Goal: Subscribe to service/newsletter

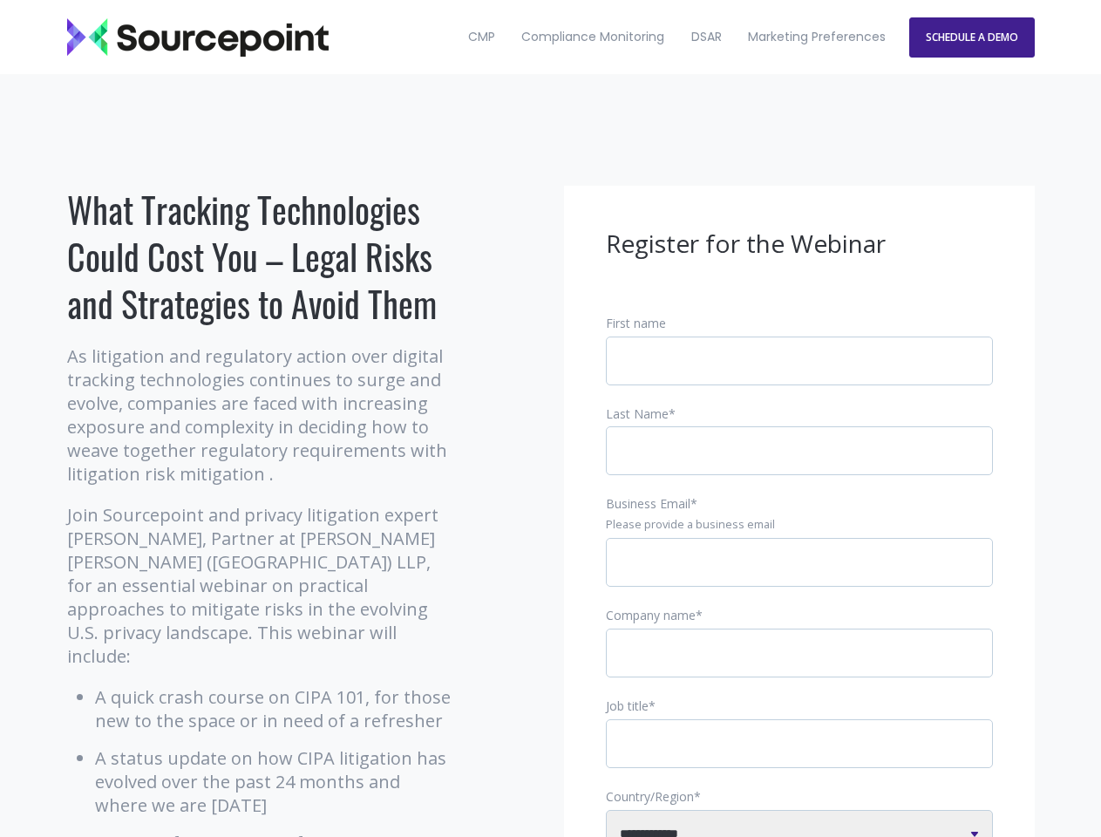
click at [799, 576] on input "Business Email *" at bounding box center [799, 562] width 387 height 49
